Goal: Transaction & Acquisition: Obtain resource

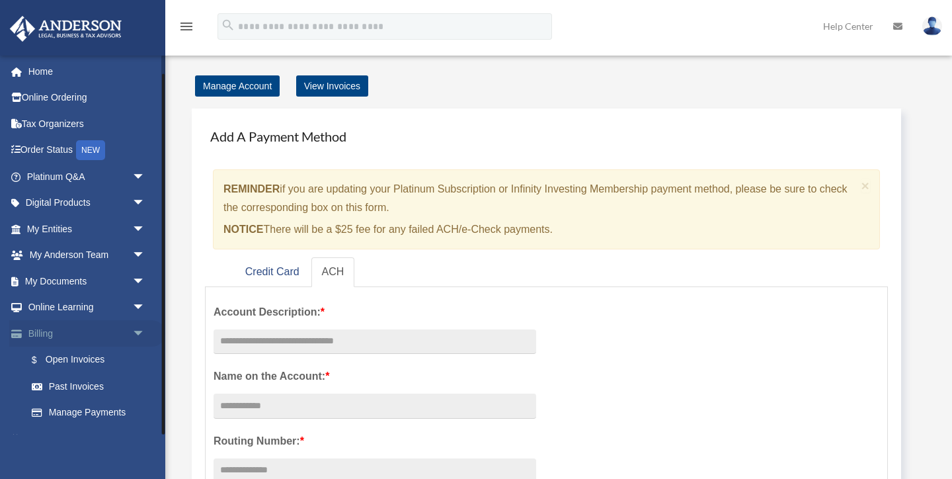
scroll to position [20, 0]
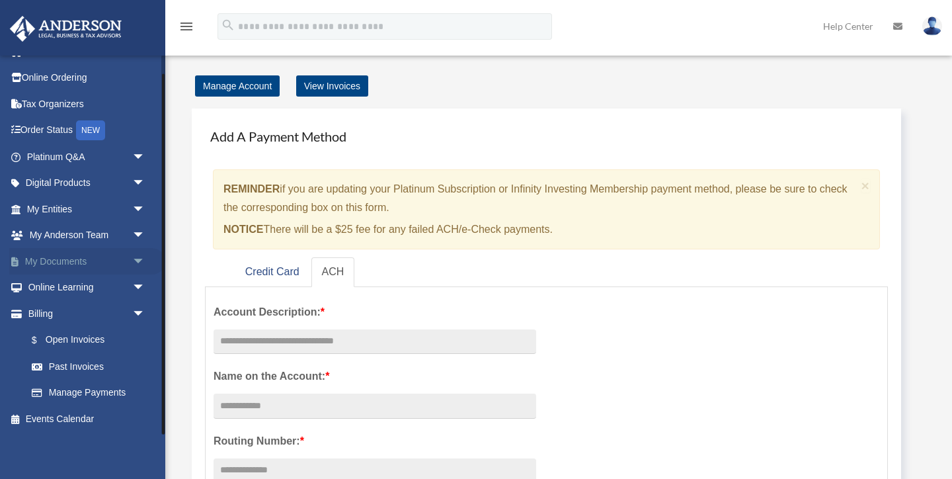
click at [138, 260] on span "arrow_drop_down" at bounding box center [145, 261] width 26 height 27
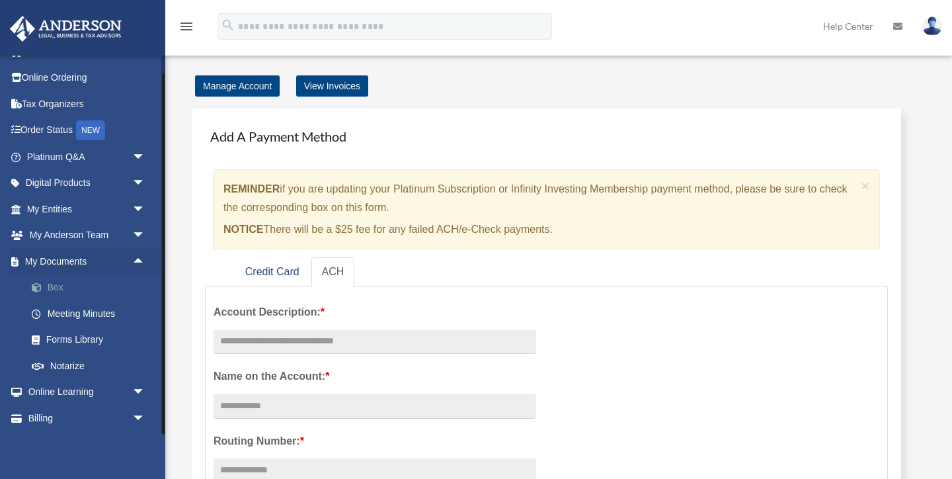
click at [56, 286] on link "Box" at bounding box center [92, 287] width 147 height 26
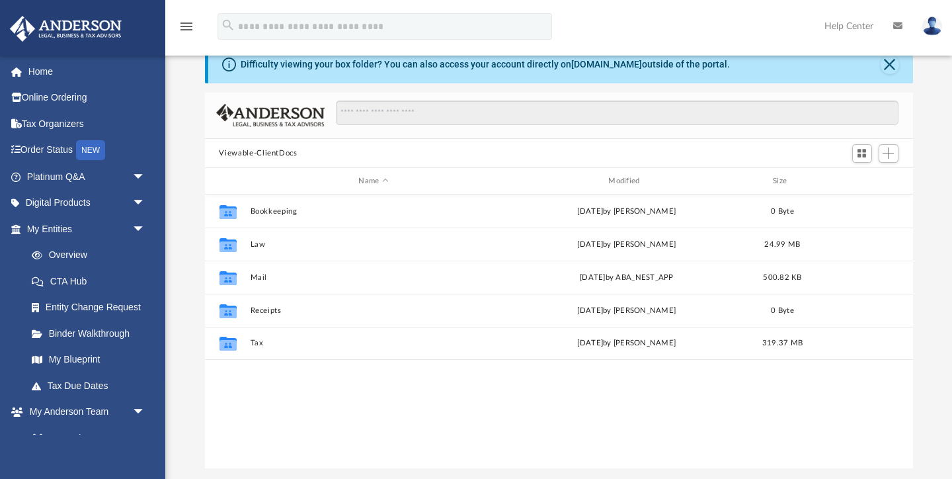
scroll to position [39, 0]
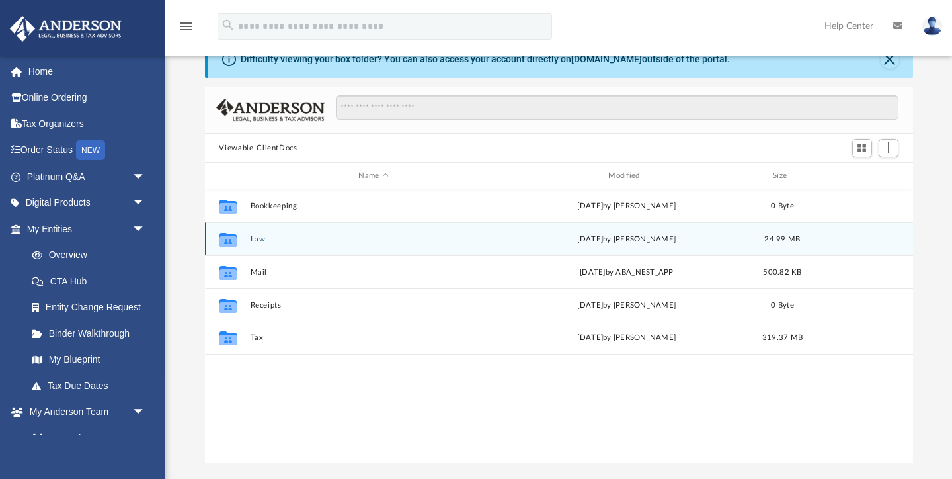
click at [258, 237] on button "Law" at bounding box center [373, 239] width 247 height 9
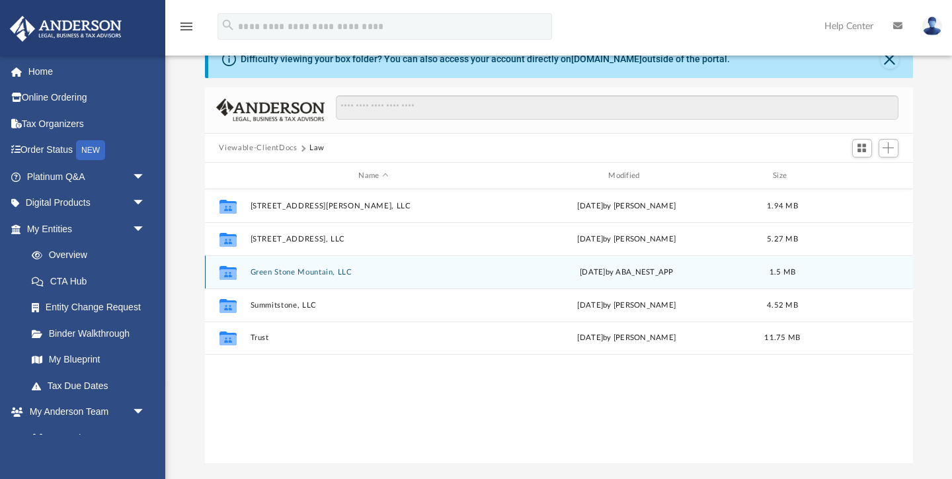
click at [277, 272] on button "Green Stone Mountain, LLC" at bounding box center [373, 272] width 247 height 9
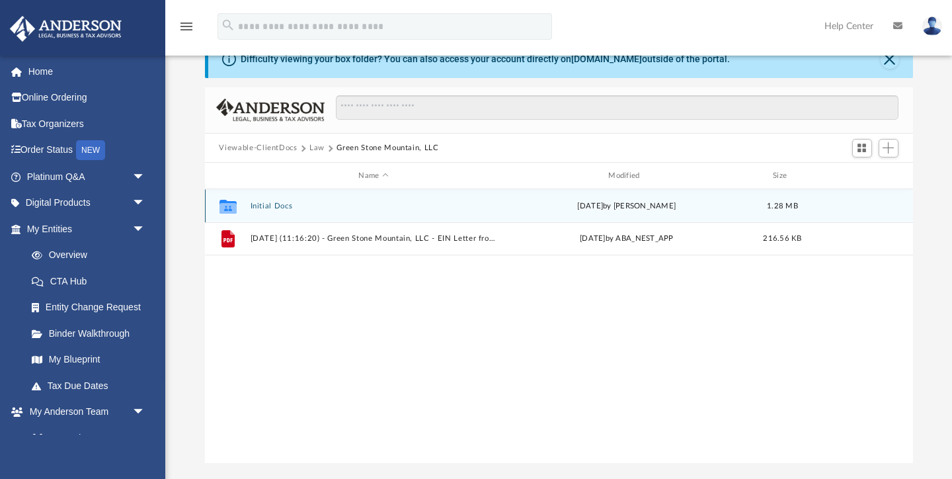
click at [273, 204] on button "Initial Docs" at bounding box center [373, 206] width 247 height 9
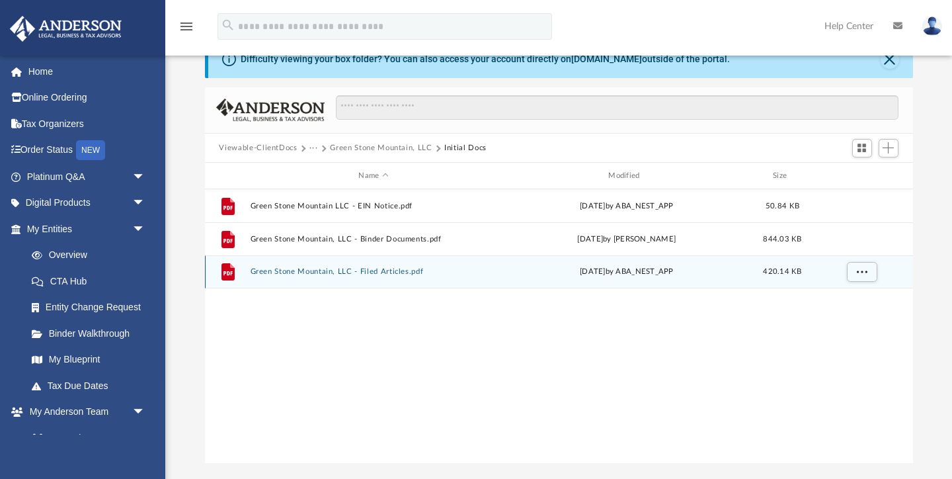
click at [292, 271] on button "Green Stone Mountain, LLC - Filed Articles.pdf" at bounding box center [373, 272] width 247 height 9
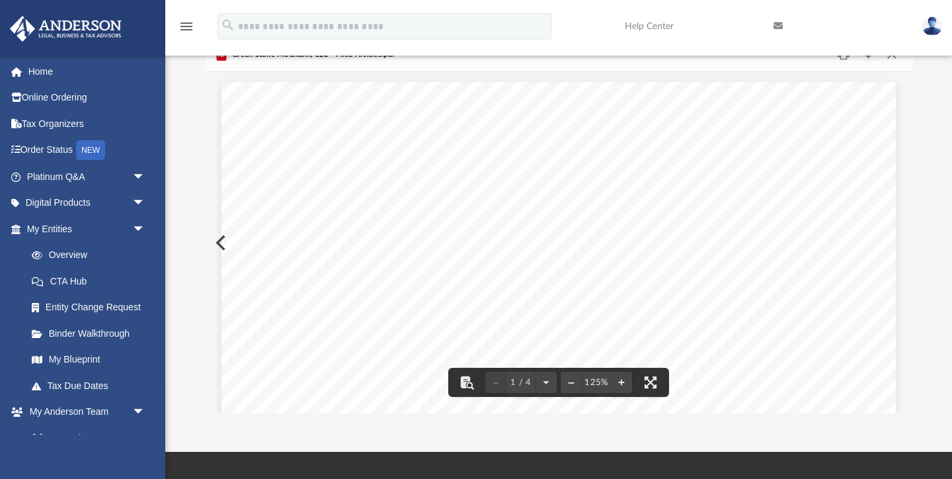
scroll to position [0, 0]
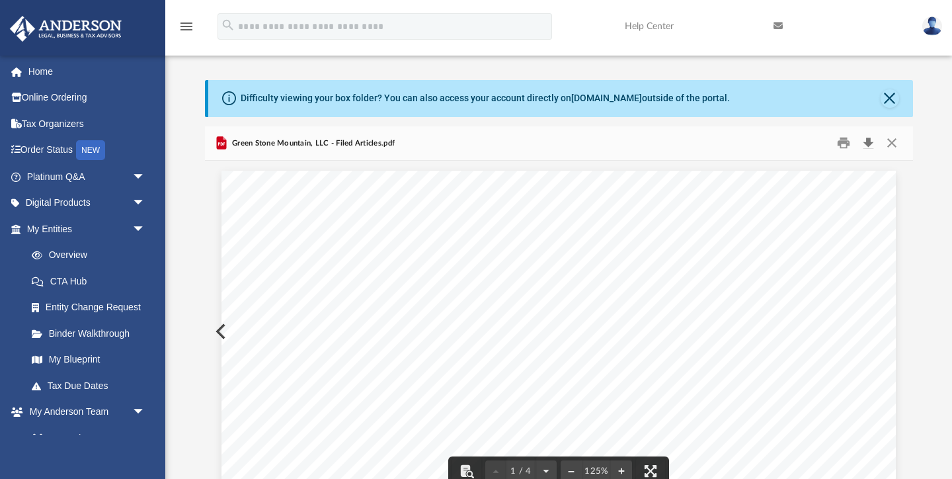
click at [869, 143] on button "Download" at bounding box center [869, 143] width 24 height 20
